Goal: Check status

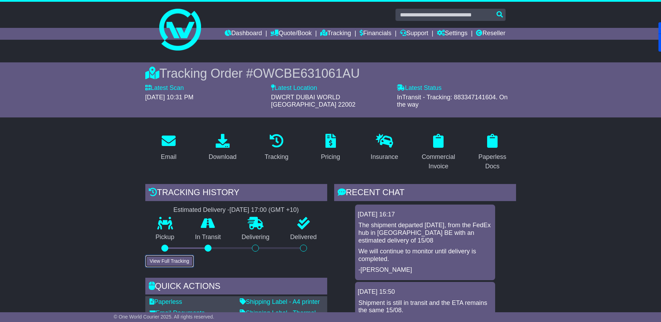
click at [166, 257] on button "View Full Tracking" at bounding box center [169, 261] width 48 height 12
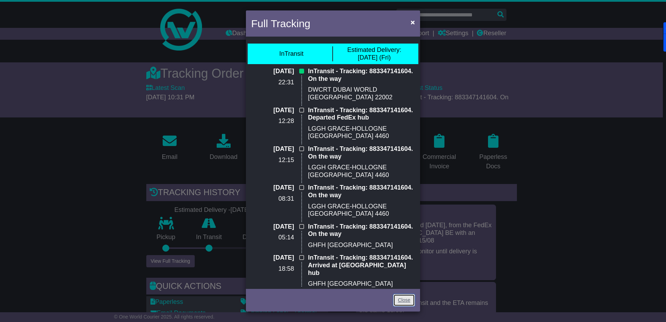
click at [400, 300] on link "Close" at bounding box center [404, 300] width 22 height 12
